Goal: Feedback & Contribution: Submit feedback/report problem

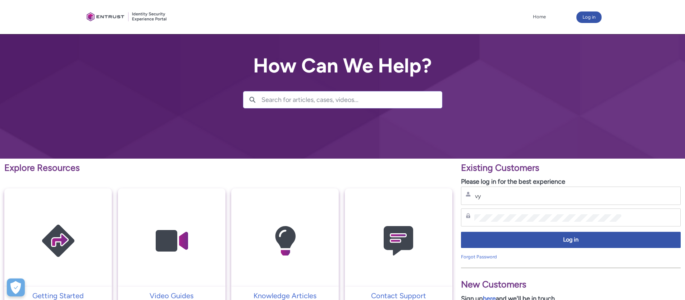
type input "v"
click at [590, 18] on button "Log in" at bounding box center [588, 18] width 25 height 12
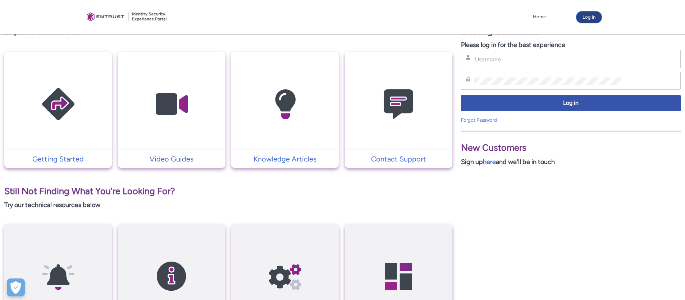
scroll to position [197, 0]
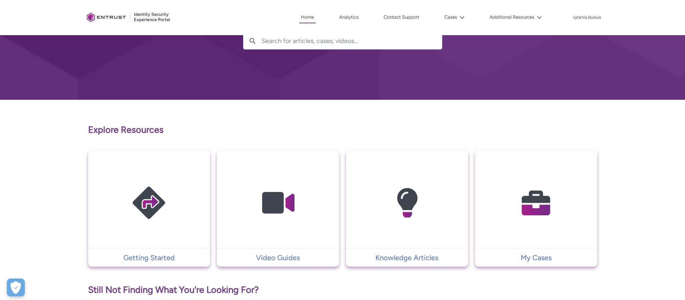
scroll to position [266, 0]
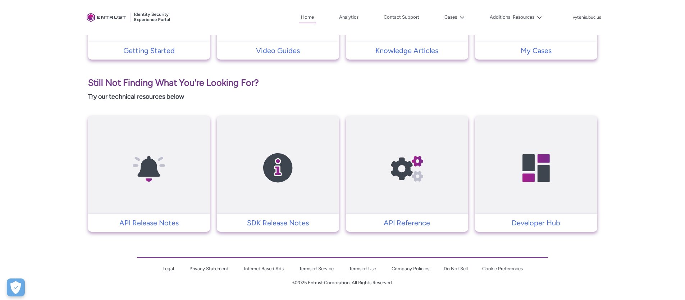
click at [310, 183] on img at bounding box center [278, 168] width 68 height 77
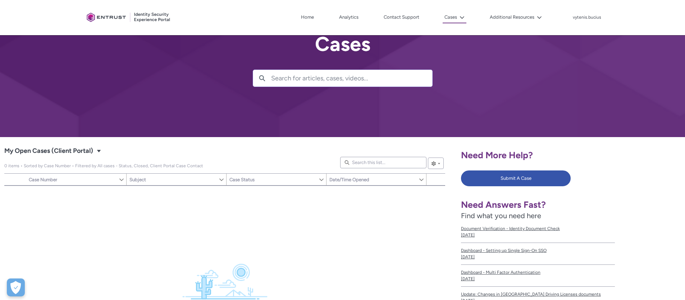
scroll to position [121, 0]
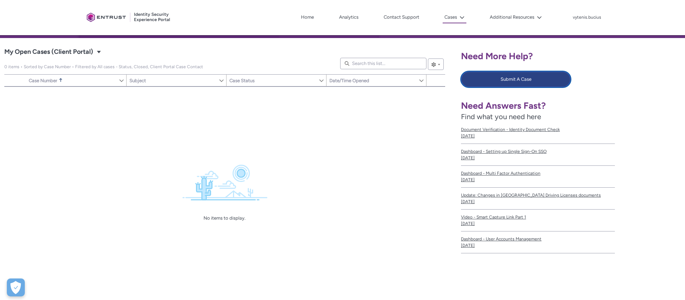
click at [526, 81] on button "Submit A Case" at bounding box center [516, 80] width 110 height 16
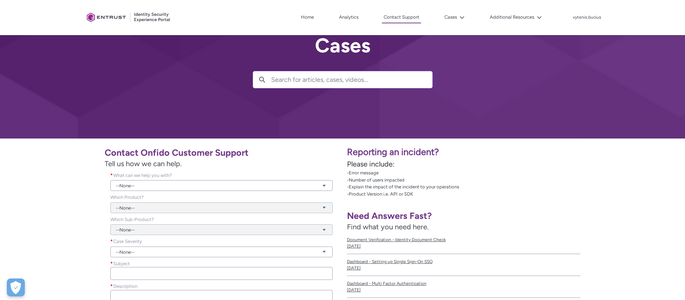
scroll to position [51, 0]
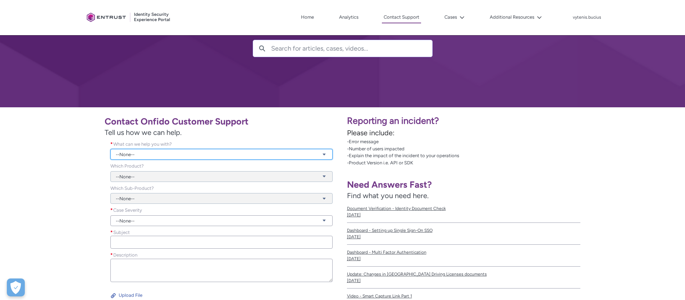
click at [157, 150] on link "--None--" at bounding box center [221, 154] width 222 height 11
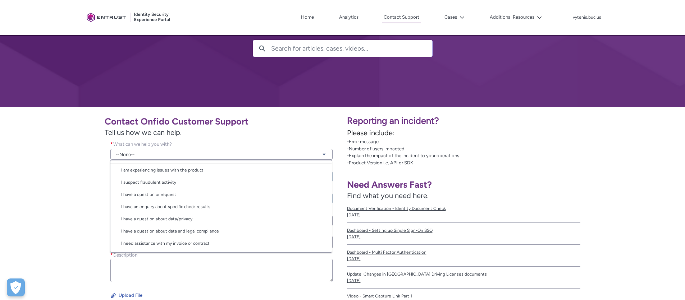
scroll to position [0, 0]
click at [217, 183] on link "I am experiencing issues with the product" at bounding box center [220, 182] width 221 height 12
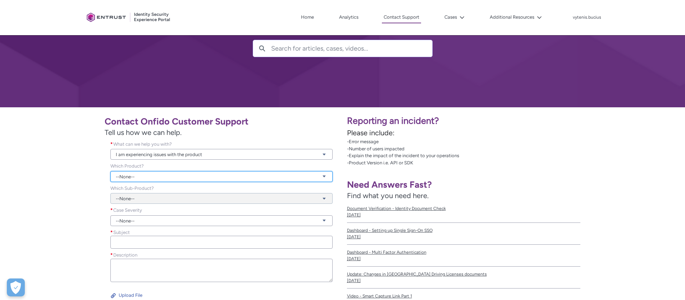
click at [211, 176] on link "--None--" at bounding box center [221, 176] width 222 height 11
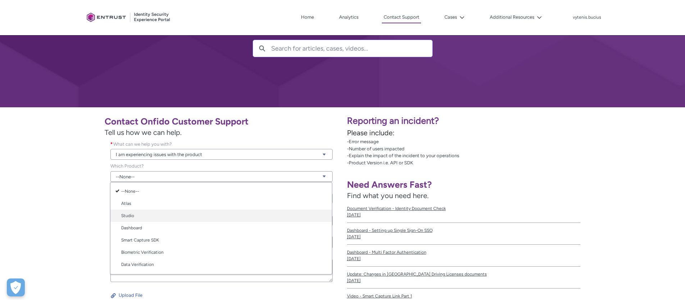
click at [185, 216] on link "Studio" at bounding box center [220, 216] width 221 height 12
click at [155, 205] on div "Which Sub-Product? --None-- View all dependencies" at bounding box center [222, 196] width 234 height 22
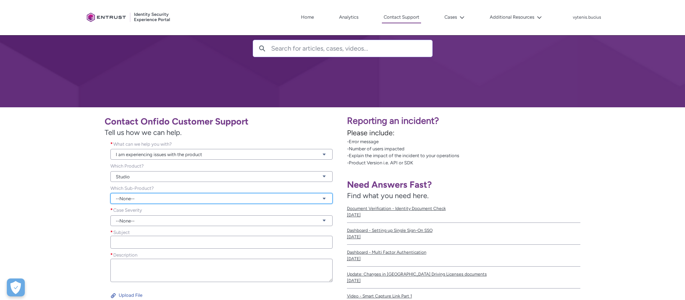
click at [156, 198] on link "--None--" at bounding box center [221, 198] width 222 height 11
click at [148, 227] on link "Workflow Builder" at bounding box center [220, 226] width 221 height 12
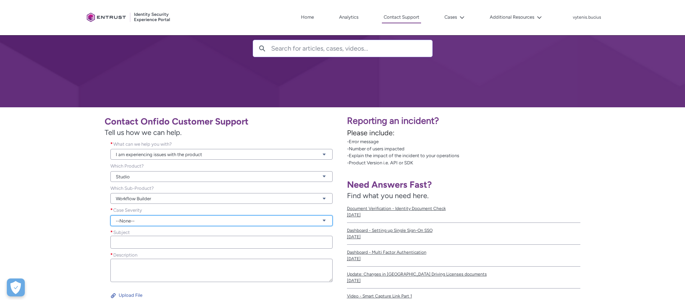
click at [146, 217] on link "--None--" at bounding box center [221, 221] width 222 height 11
click at [139, 244] on link "Normal" at bounding box center [220, 248] width 221 height 12
click at [136, 241] on input "Subject *" at bounding box center [221, 242] width 222 height 13
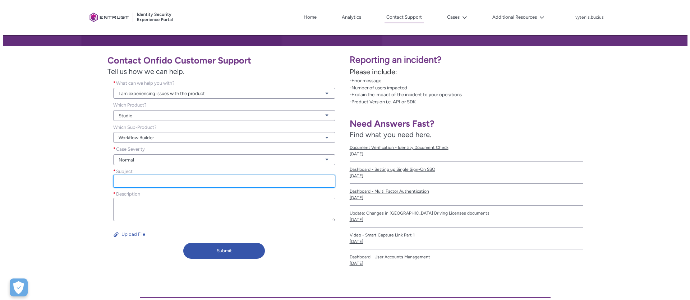
scroll to position [112, 0]
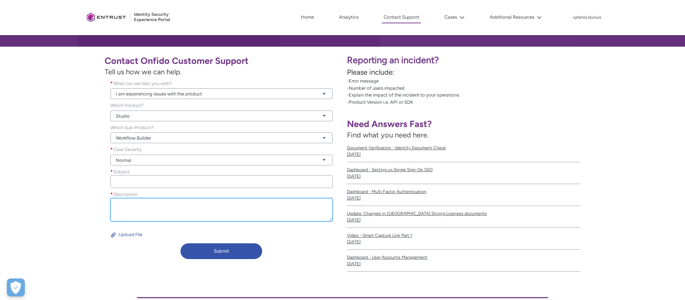
click at [175, 205] on textarea "Description *" at bounding box center [221, 209] width 222 height 23
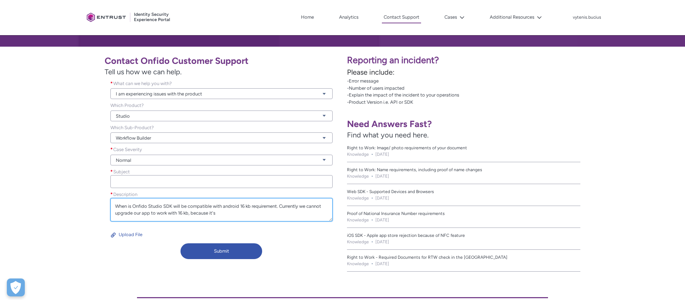
type textarea "When is Onfido Studio SDK will be compatible with android 16 kb requirement. Cu…"
